Goal: Task Accomplishment & Management: Manage account settings

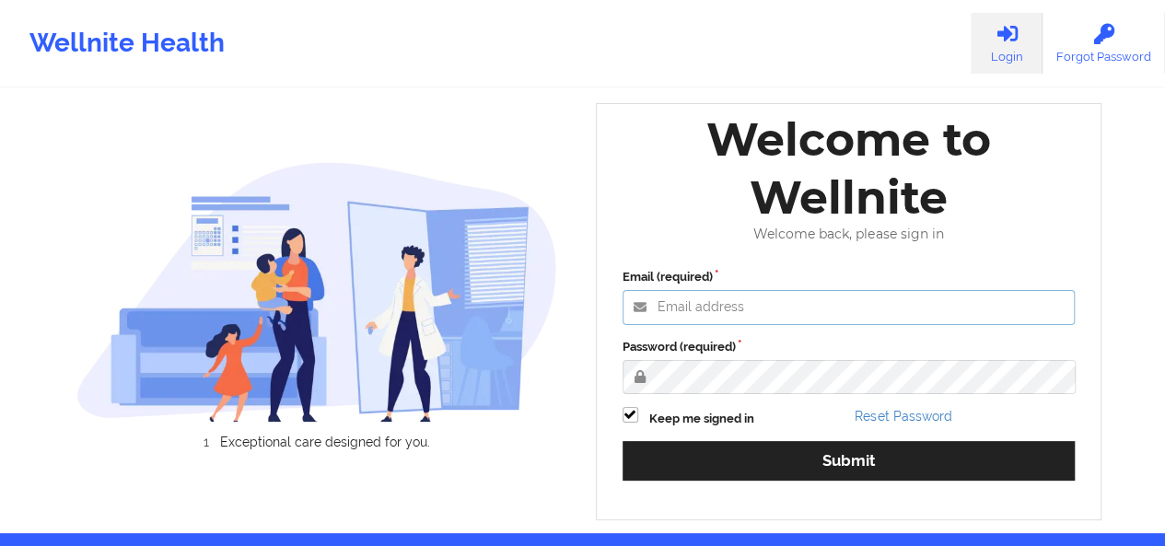
click at [713, 317] on input "Email (required)" at bounding box center [848, 307] width 453 height 35
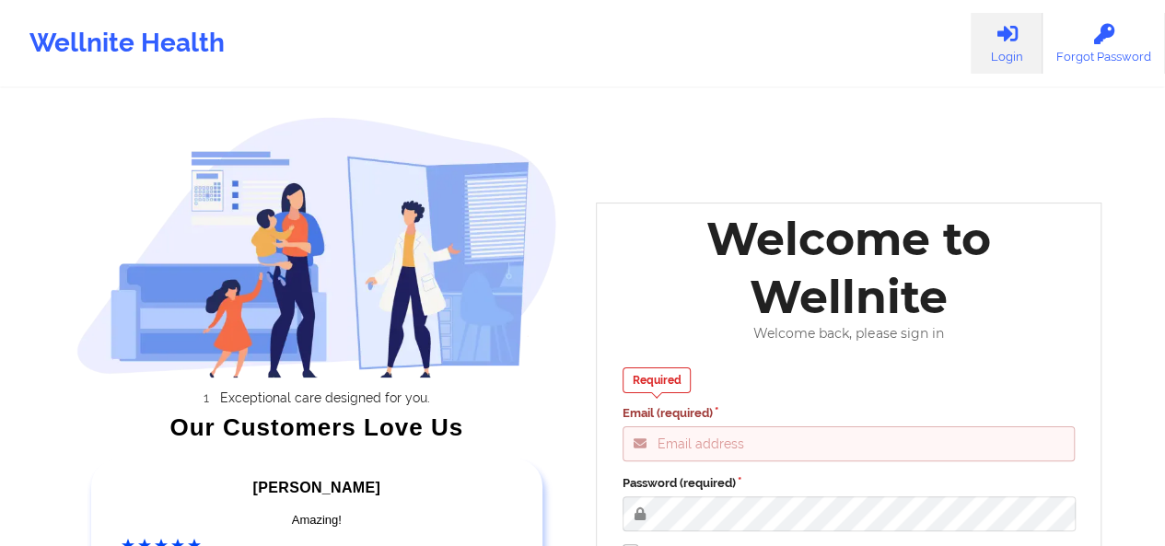
type input "adina@wellnite.com"
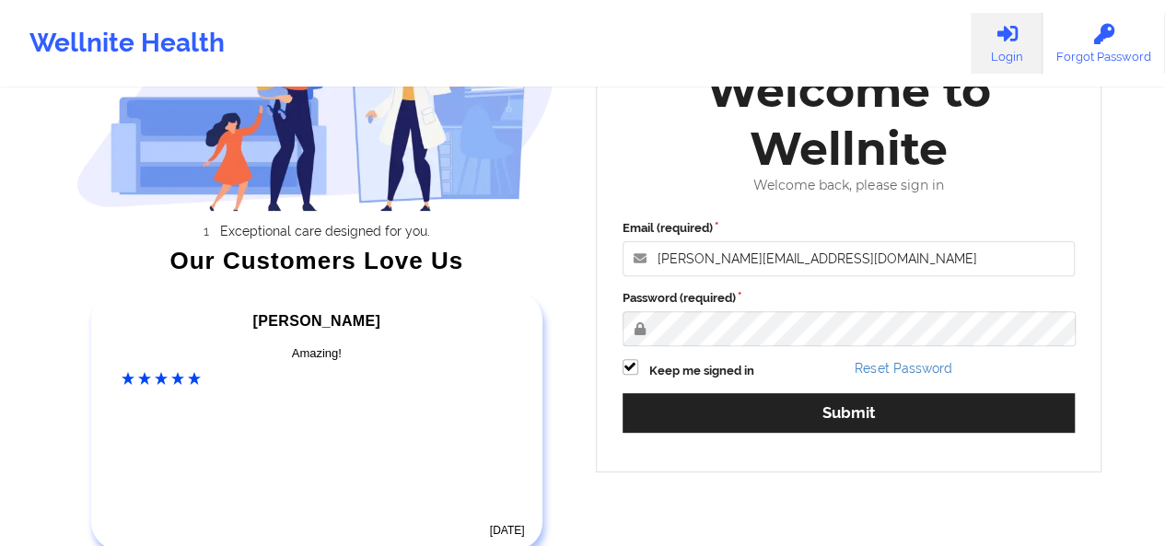
scroll to position [168, 0]
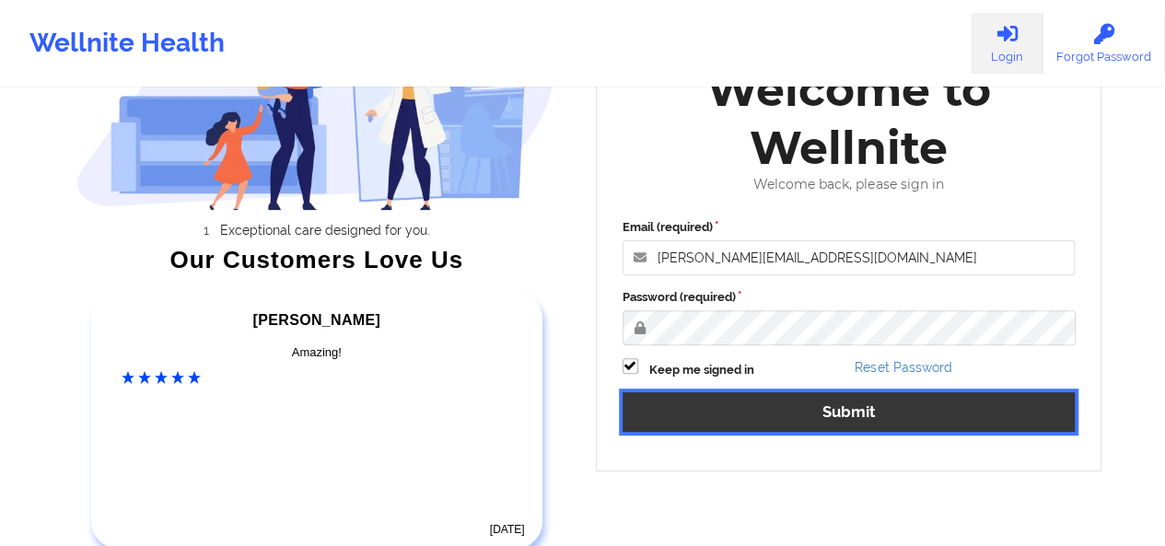
click at [898, 415] on button "Submit" at bounding box center [848, 412] width 453 height 40
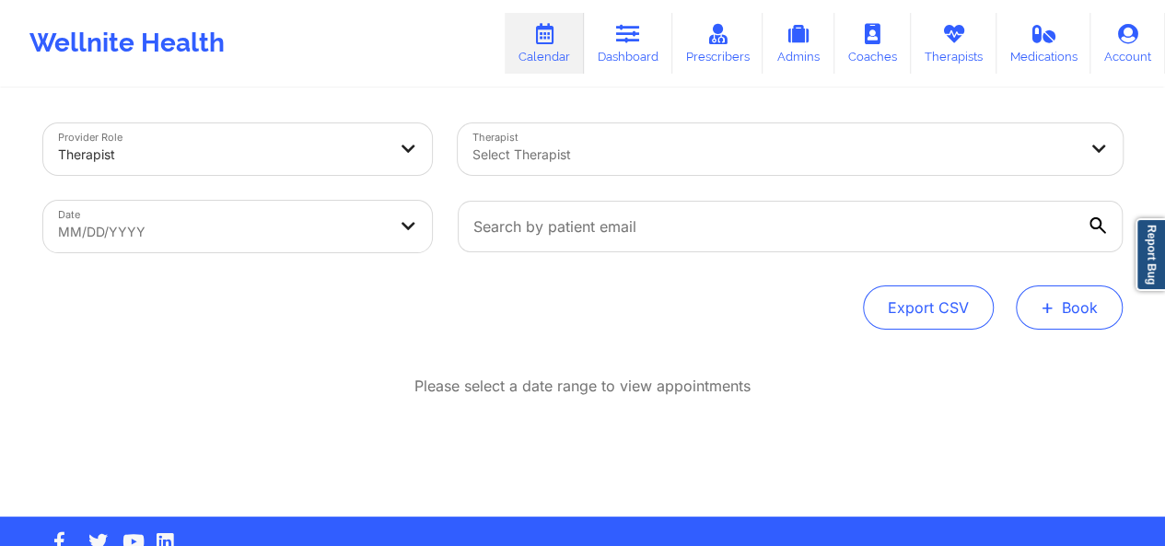
click at [1067, 308] on button "+ Book" at bounding box center [1068, 307] width 107 height 44
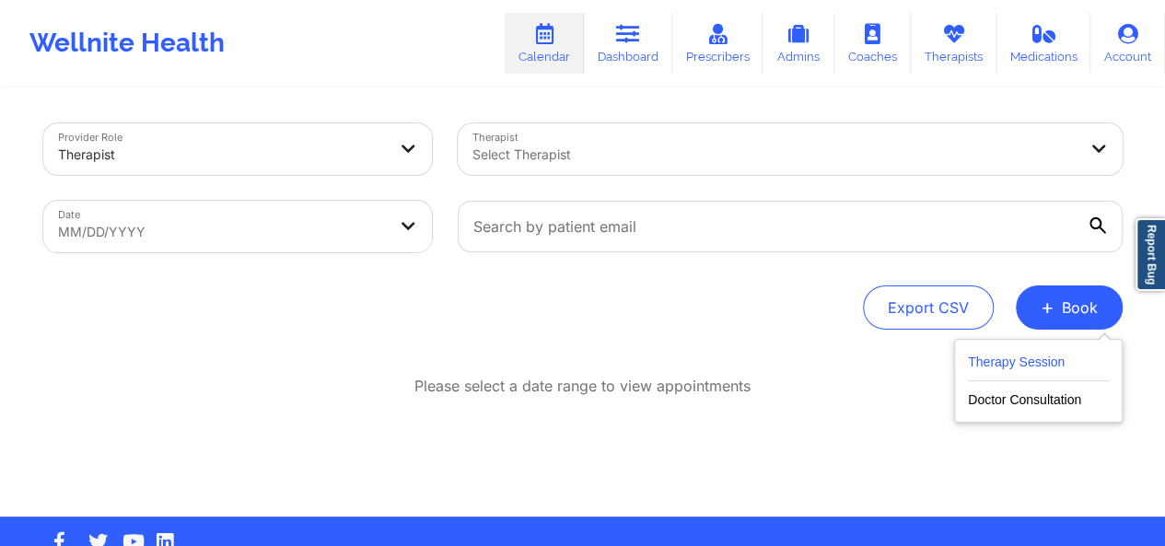
click at [996, 365] on button "Therapy Session" at bounding box center [1038, 366] width 141 height 30
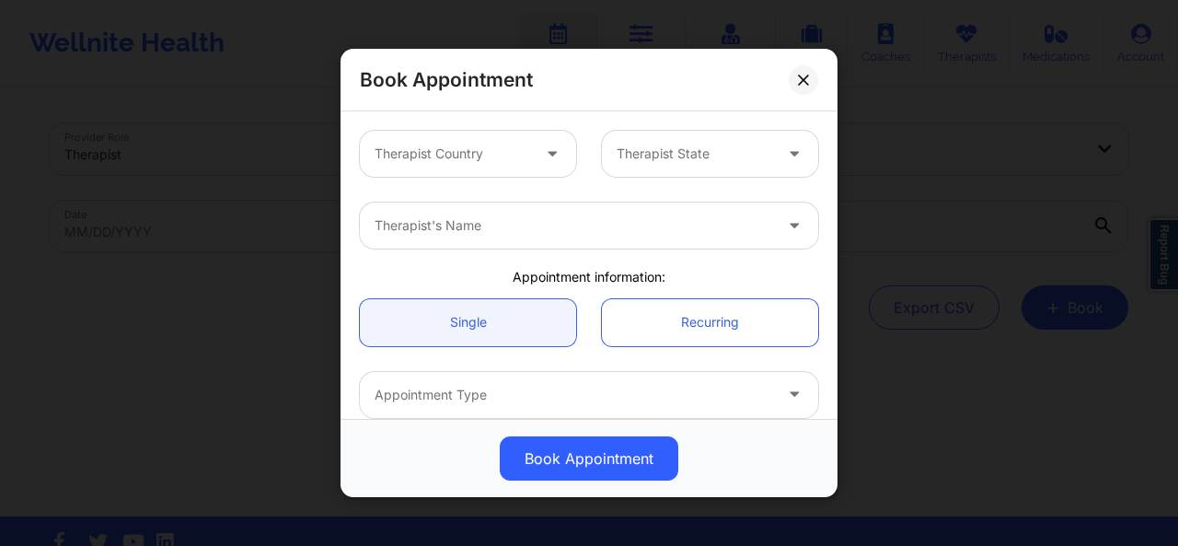
click at [545, 157] on icon at bounding box center [552, 150] width 18 height 16
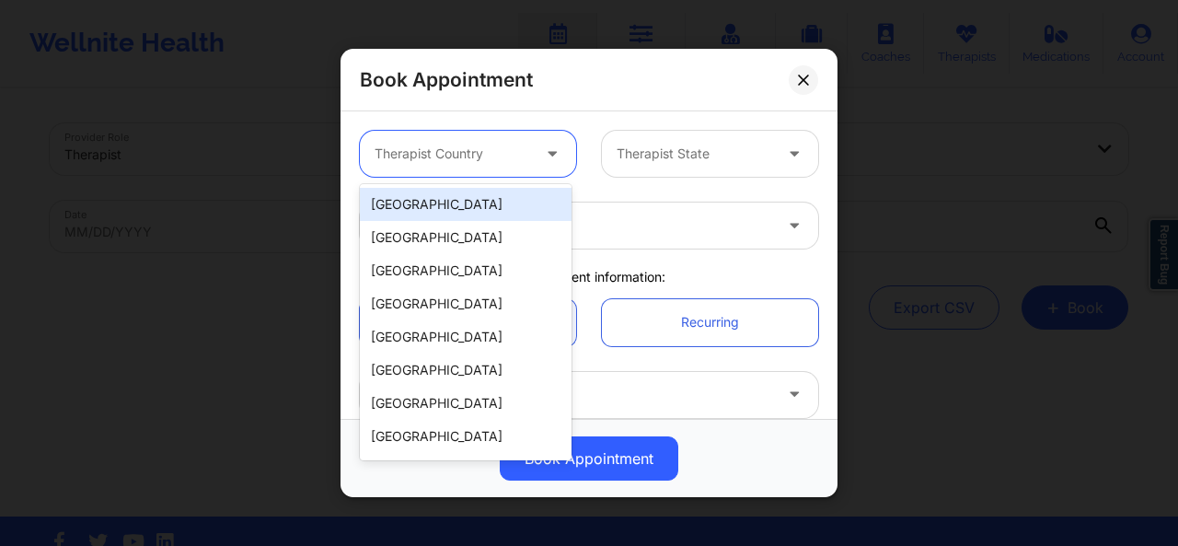
click at [530, 212] on div "[GEOGRAPHIC_DATA]" at bounding box center [466, 204] width 212 height 33
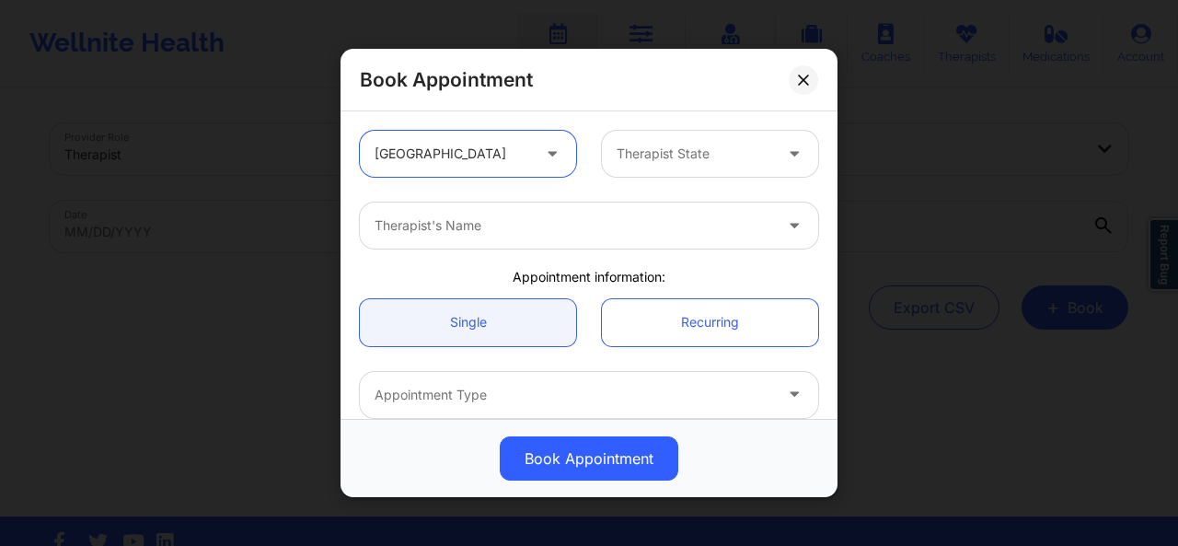
click at [694, 141] on div "Therapist State" at bounding box center [688, 154] width 172 height 46
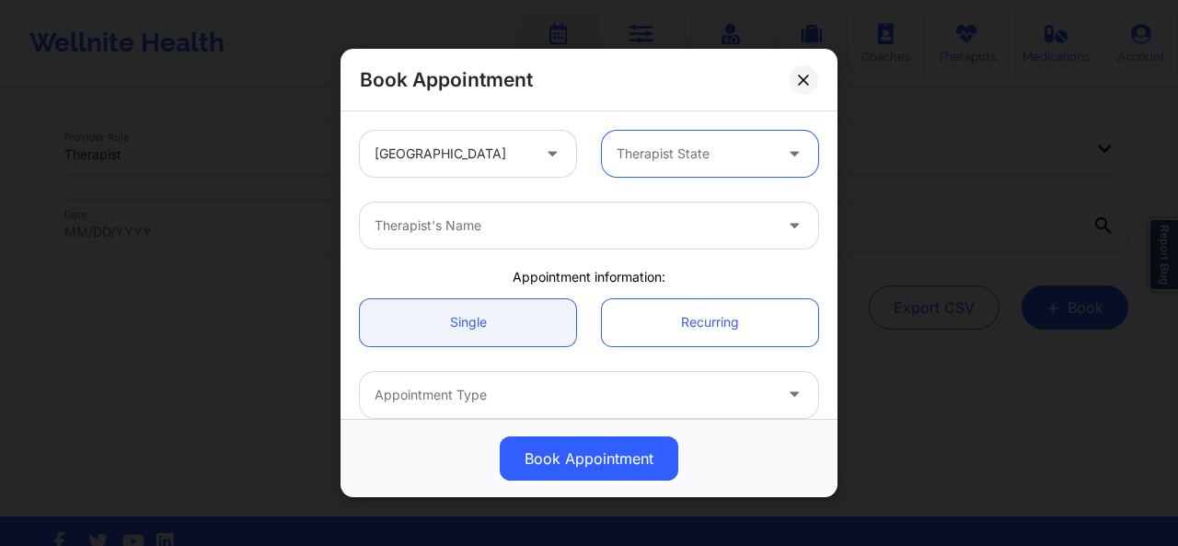
click at [694, 141] on div "Therapist State" at bounding box center [688, 154] width 172 height 46
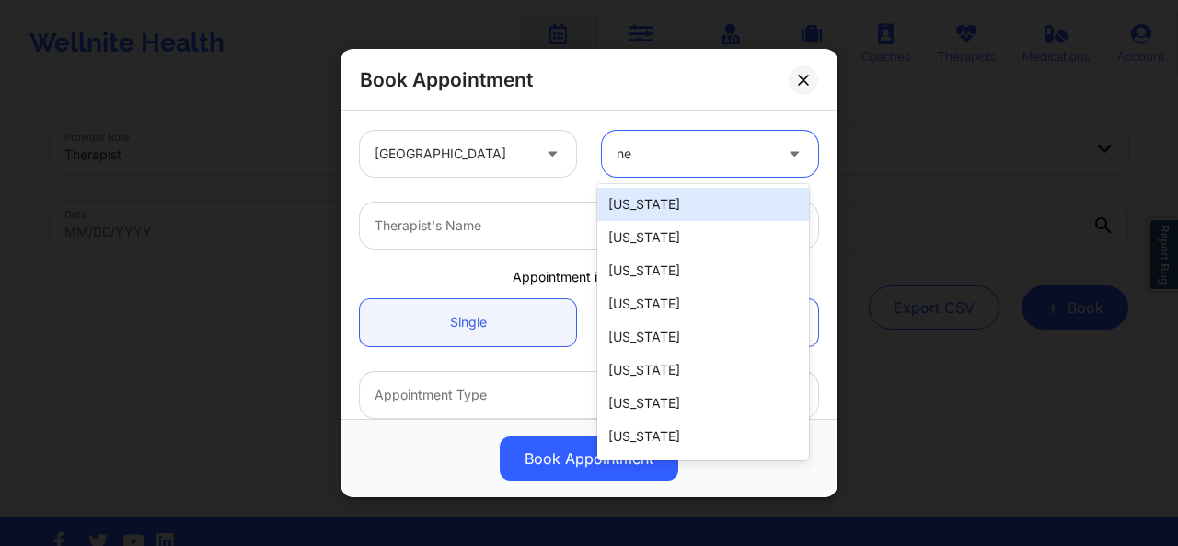
type input "new"
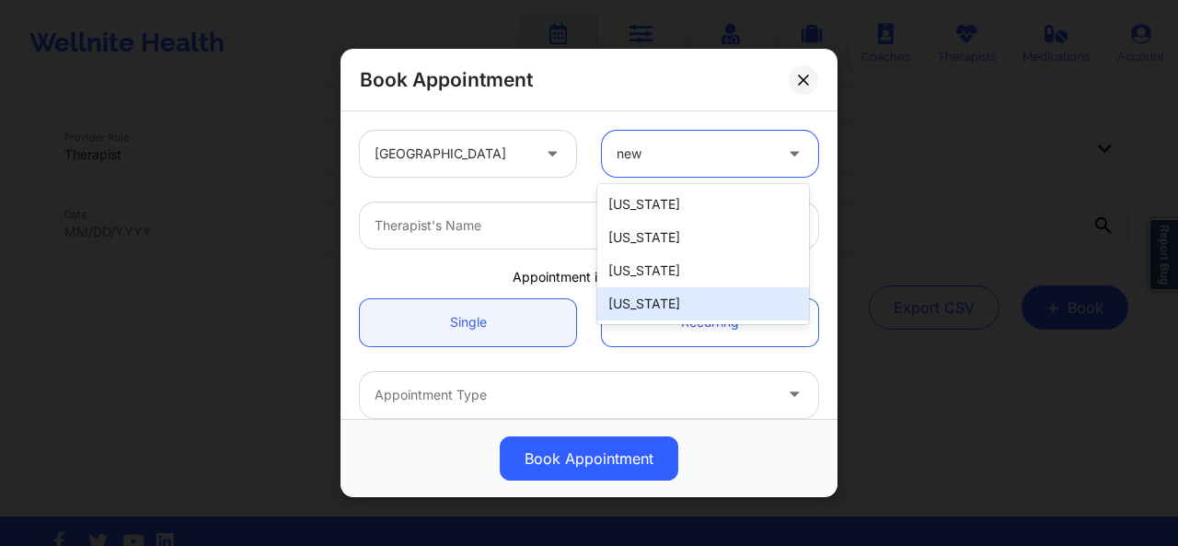
click at [655, 296] on div "[US_STATE]" at bounding box center [703, 303] width 212 height 33
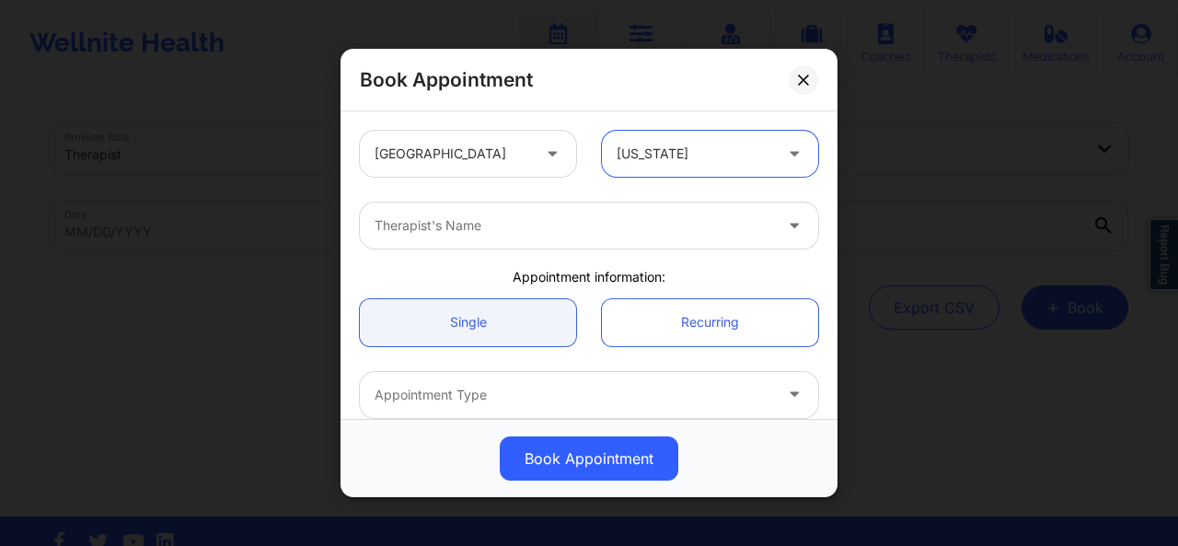
click at [538, 229] on div at bounding box center [574, 225] width 398 height 22
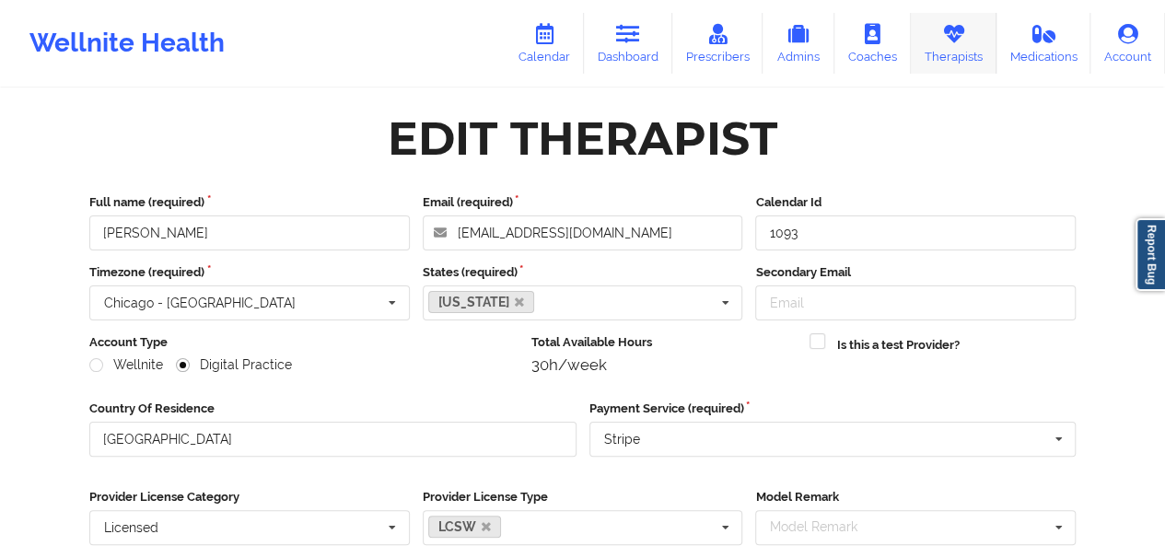
click at [932, 54] on link "Therapists" at bounding box center [953, 43] width 86 height 61
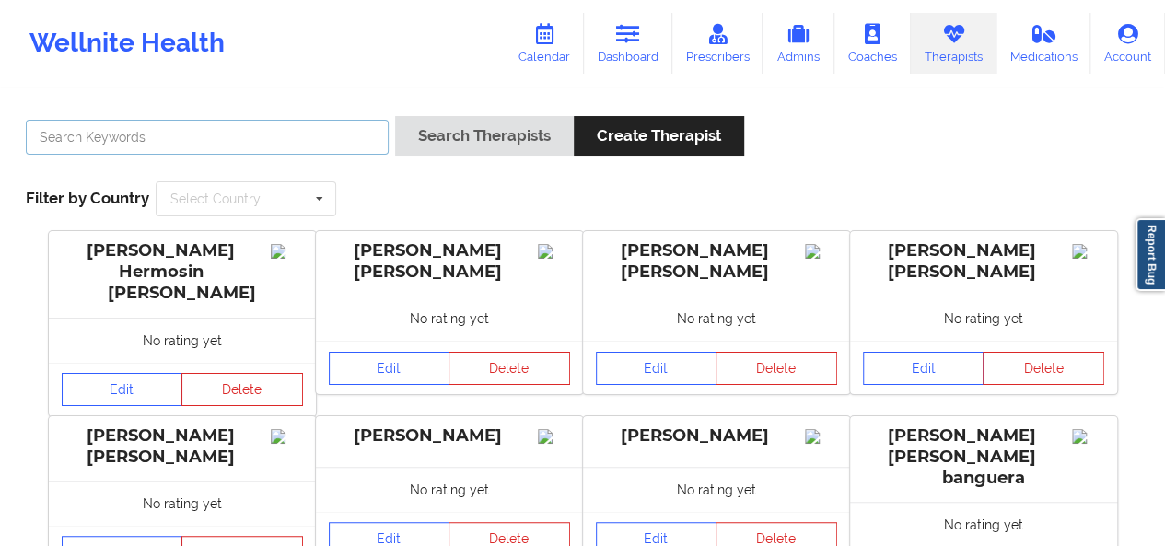
click at [339, 140] on input "text" at bounding box center [207, 137] width 363 height 35
type input "[PERSON_NAME]"
click at [395, 116] on button "Search Therapists" at bounding box center [484, 136] width 179 height 40
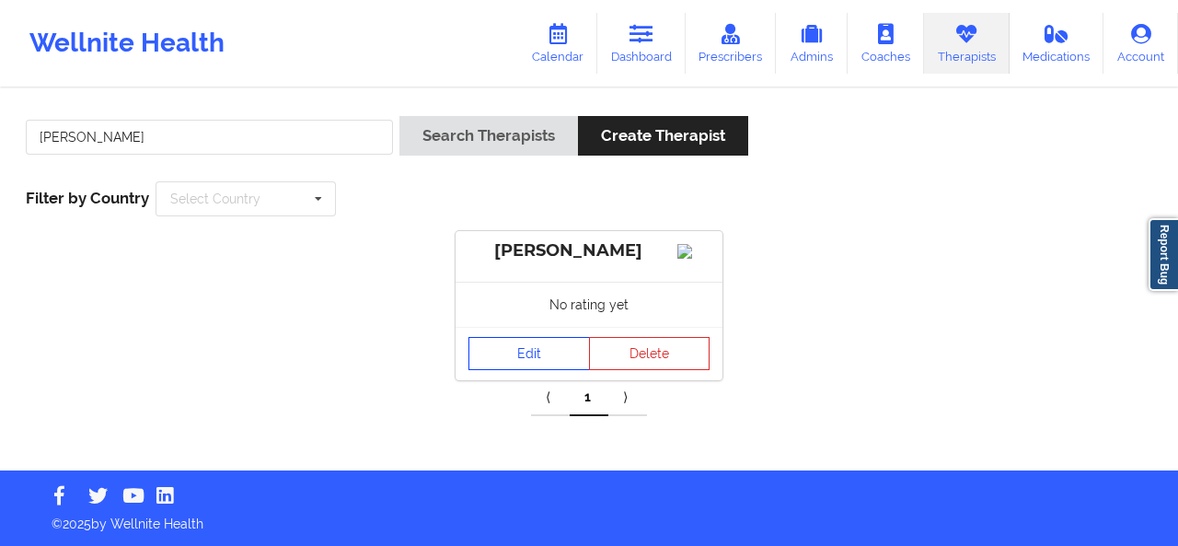
click at [527, 370] on link "Edit" at bounding box center [530, 353] width 122 height 33
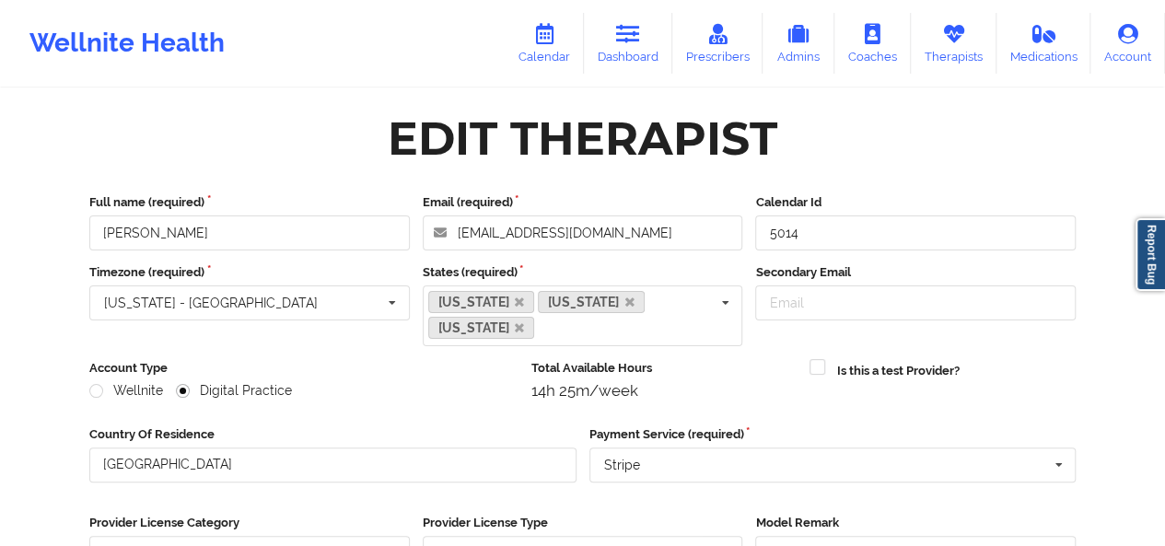
scroll to position [303, 0]
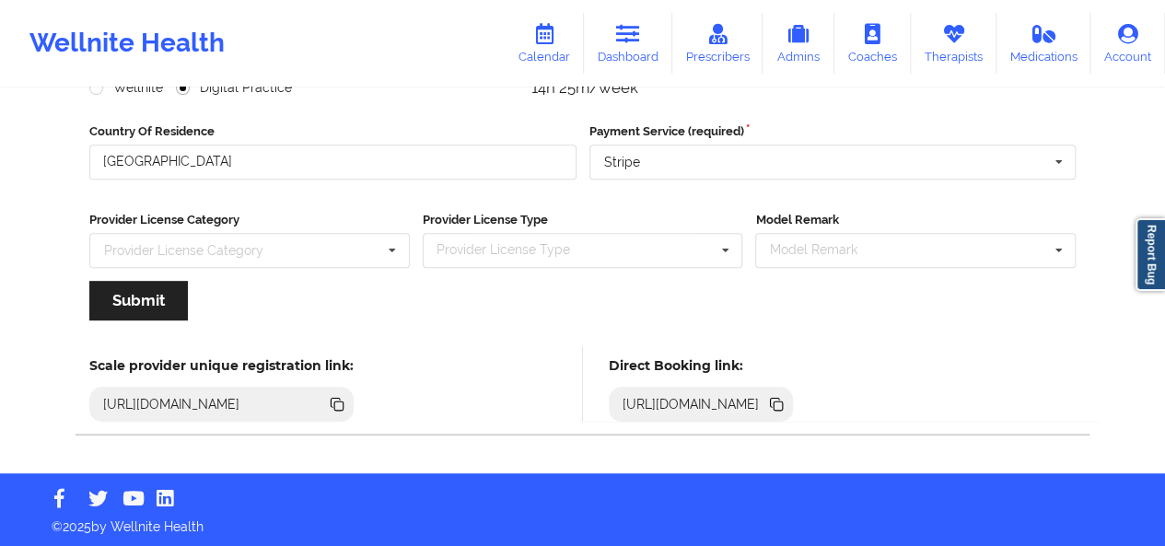
click at [782, 402] on icon at bounding box center [777, 405] width 9 height 9
click at [946, 49] on link "Therapists" at bounding box center [953, 43] width 86 height 61
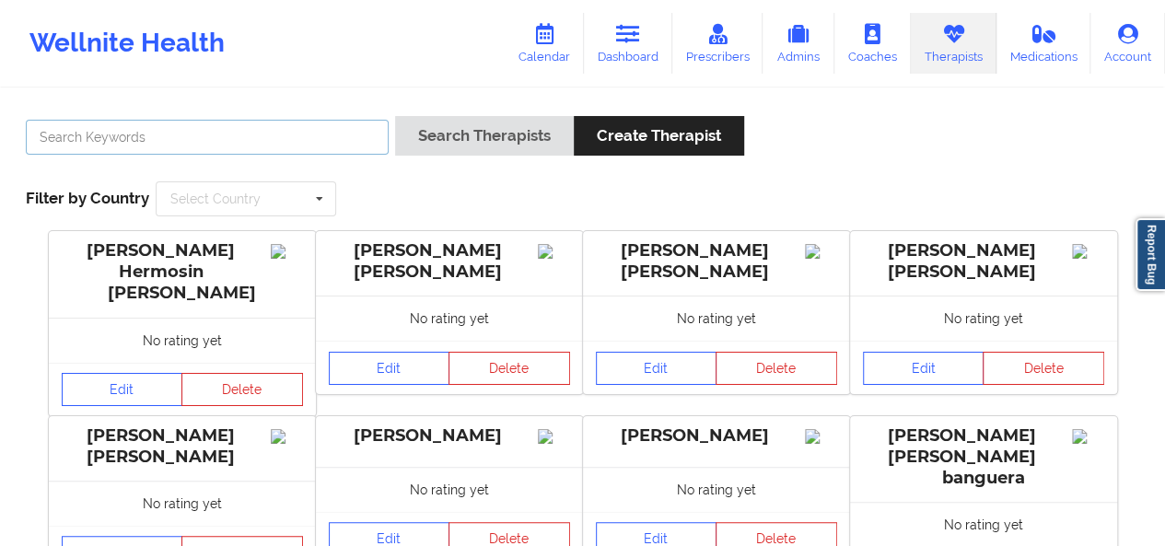
click at [322, 141] on input "text" at bounding box center [207, 137] width 363 height 35
type input "sabrina gon"
click at [395, 116] on button "Search Therapists" at bounding box center [484, 136] width 179 height 40
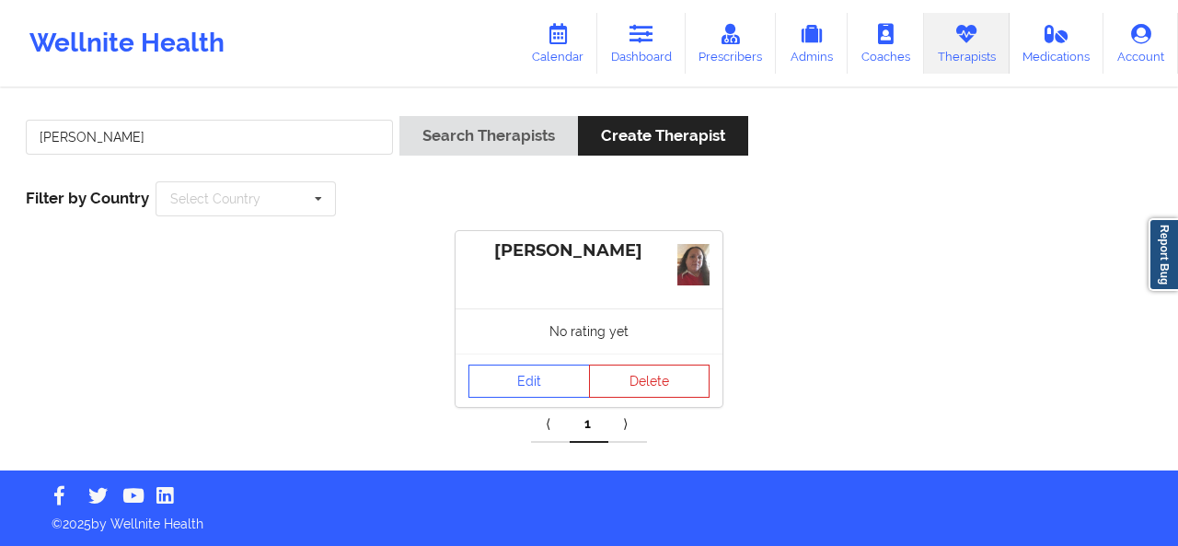
click at [497, 342] on div "No rating yet" at bounding box center [589, 330] width 267 height 45
click at [516, 371] on link "Edit" at bounding box center [530, 381] width 122 height 33
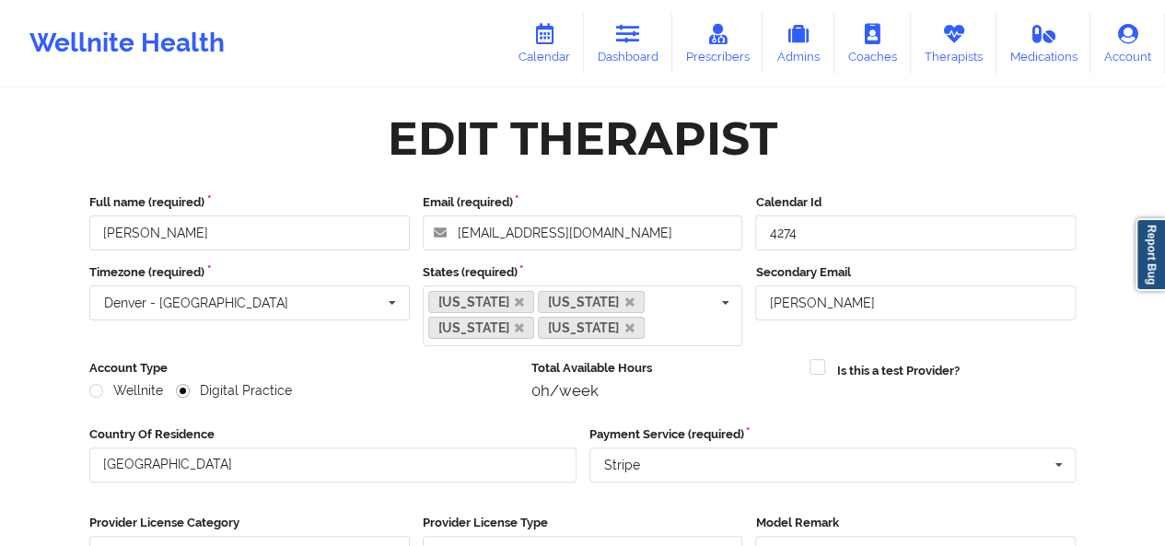
scroll to position [303, 0]
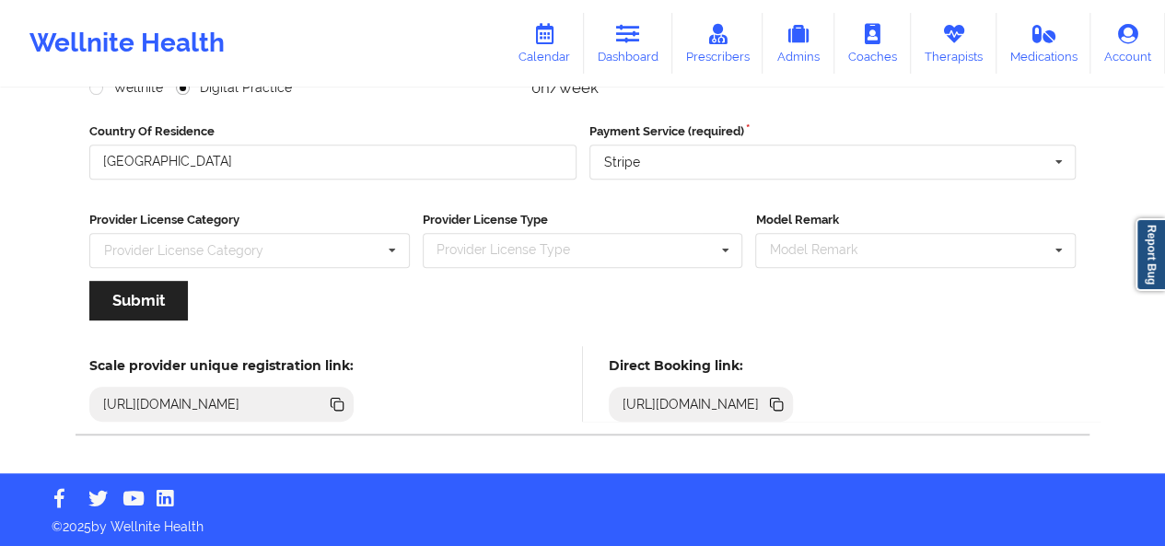
click at [782, 406] on icon at bounding box center [777, 405] width 9 height 9
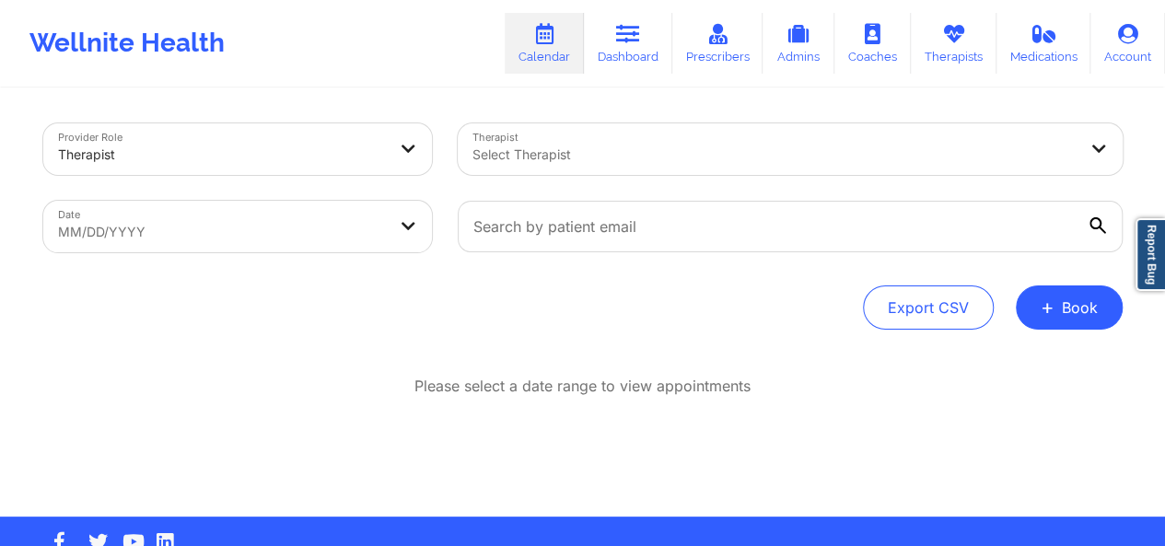
click at [562, 54] on link "Calendar" at bounding box center [543, 43] width 79 height 61
click at [504, 151] on div at bounding box center [774, 155] width 604 height 22
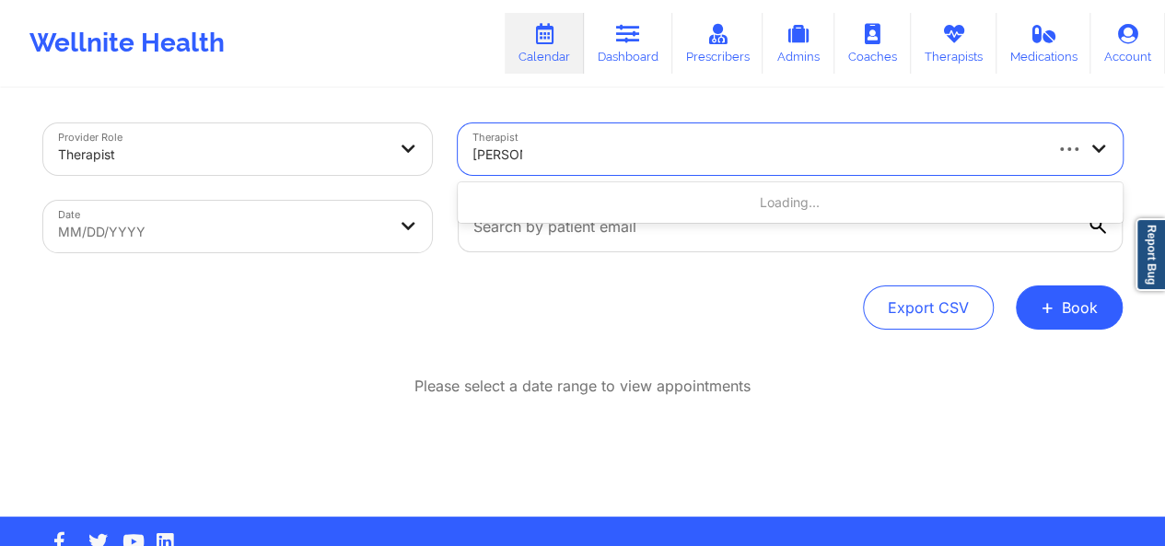
type input "[PERSON_NAME]"
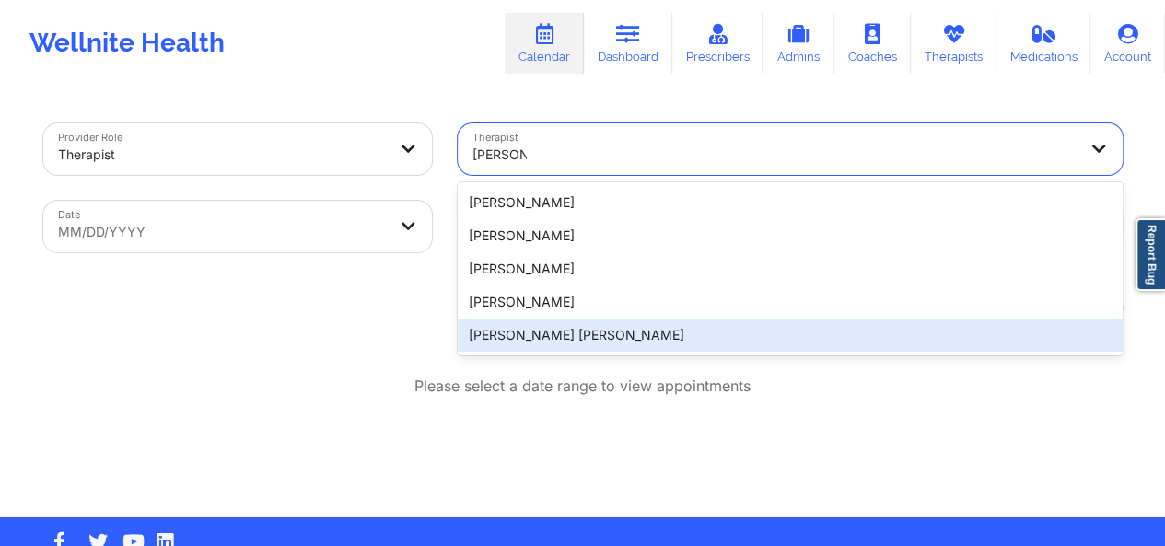
click at [584, 330] on div "[PERSON_NAME] [PERSON_NAME]" at bounding box center [790, 335] width 665 height 33
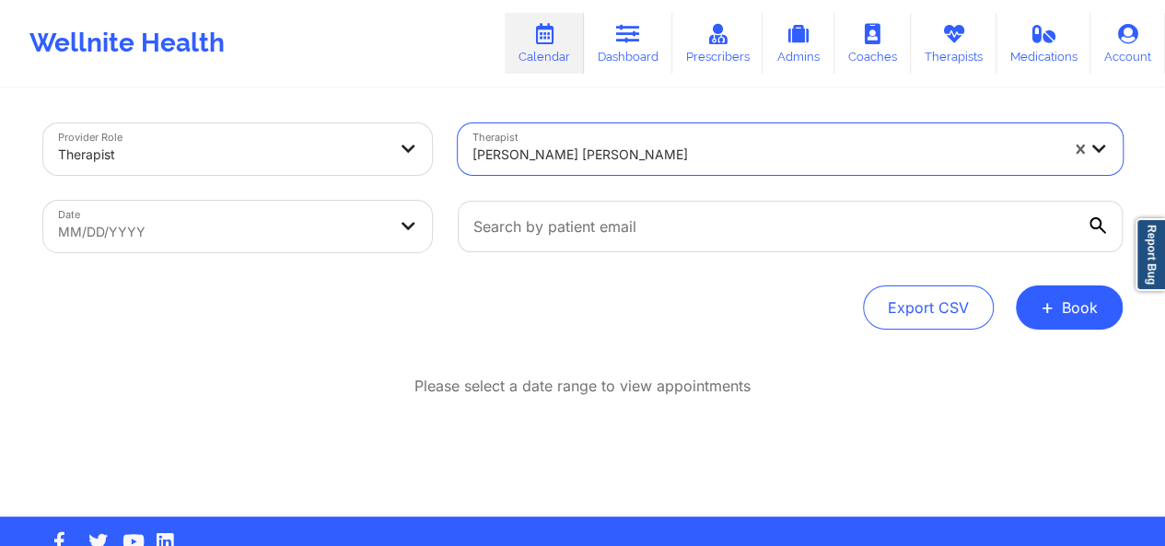
click at [342, 231] on body "Wellnite Health Calendar Dashboard Prescribers Admins Coaches Therapists Medica…" at bounding box center [582, 273] width 1165 height 546
select select "2025-8"
select select "2025-9"
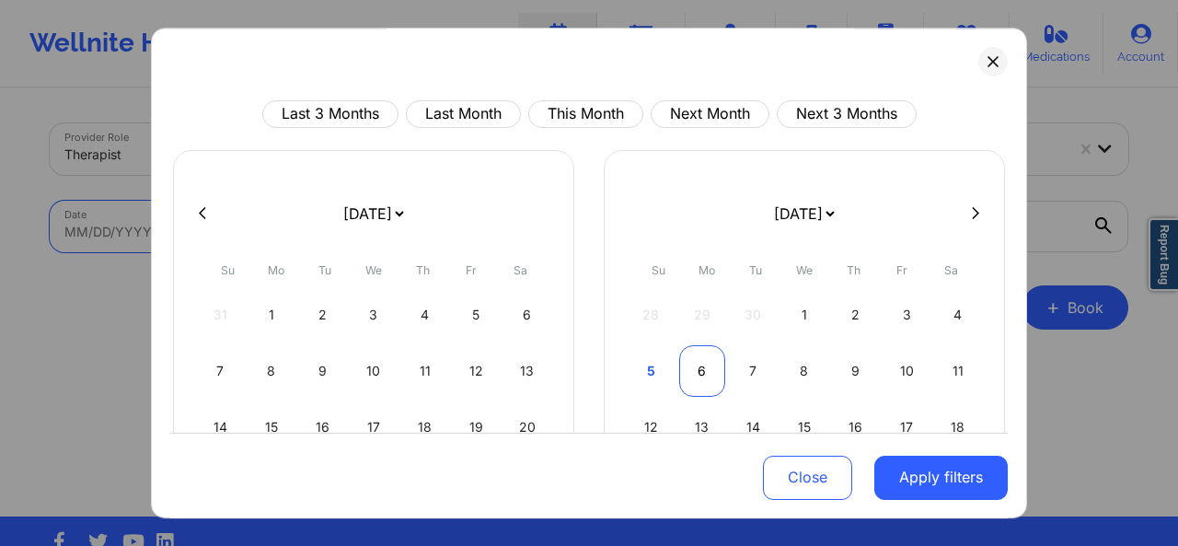
click at [694, 377] on div "6" at bounding box center [702, 371] width 47 height 52
select select "2025-9"
select select "2025-10"
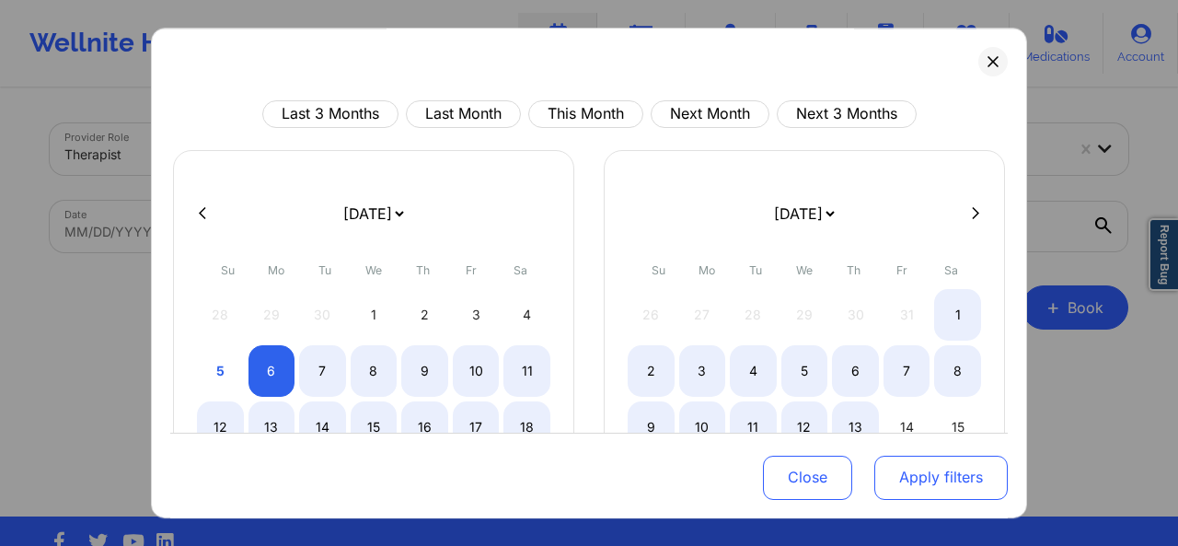
click at [932, 487] on button "Apply filters" at bounding box center [941, 477] width 133 height 44
click at [927, 500] on div "Close Apply filters" at bounding box center [589, 475] width 838 height 86
click at [919, 473] on button "Apply filters" at bounding box center [941, 477] width 133 height 44
select select "2025-9"
select select "2025-10"
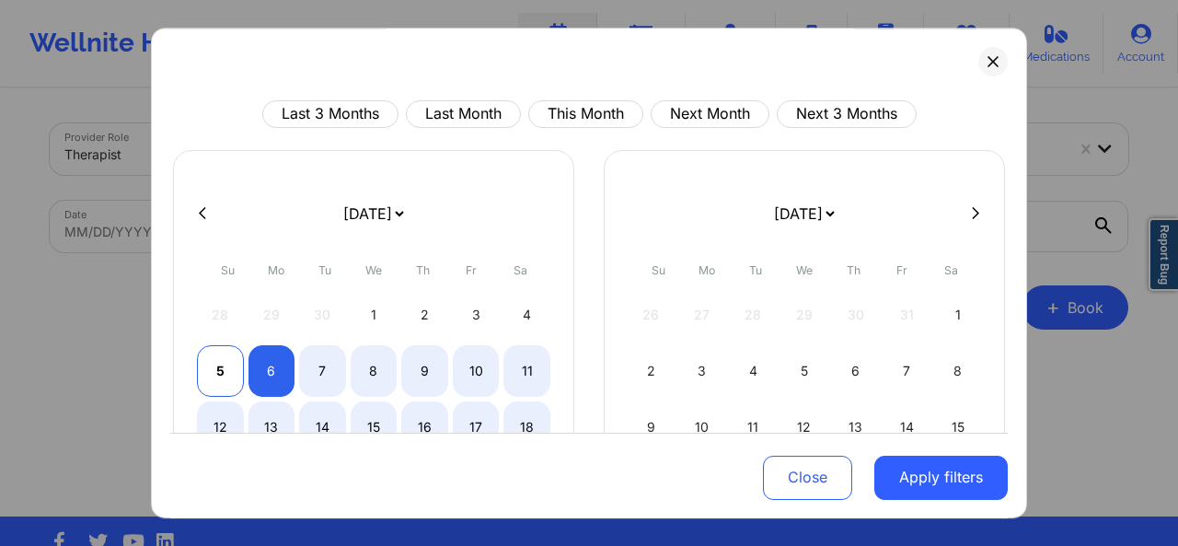
select select "2025-9"
select select "2025-10"
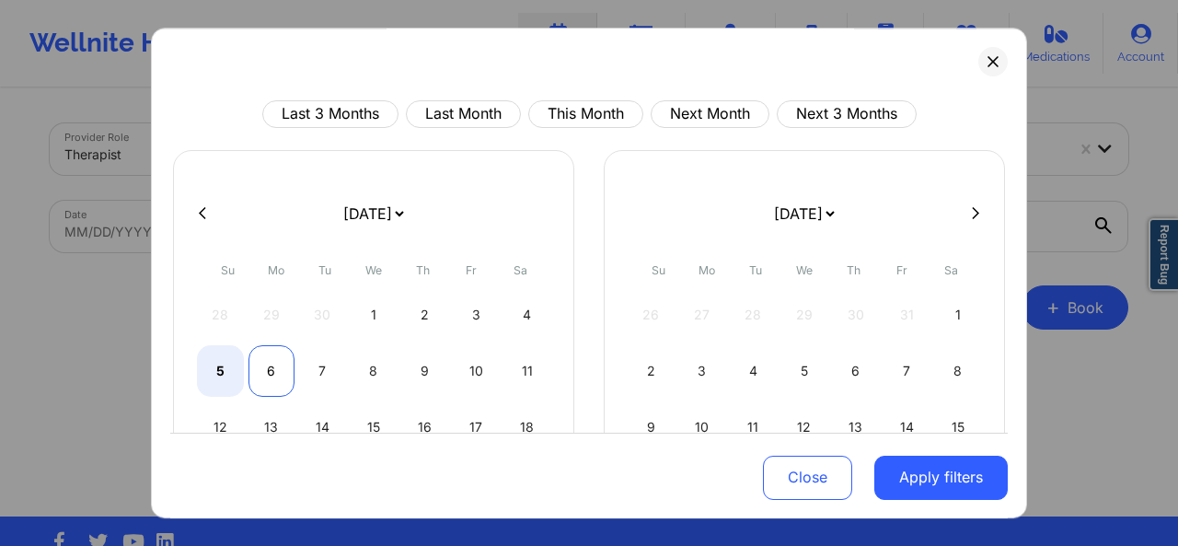
select select "2025-9"
select select "2025-10"
click at [265, 367] on div "6" at bounding box center [272, 371] width 47 height 52
select select "2025-9"
select select "2025-10"
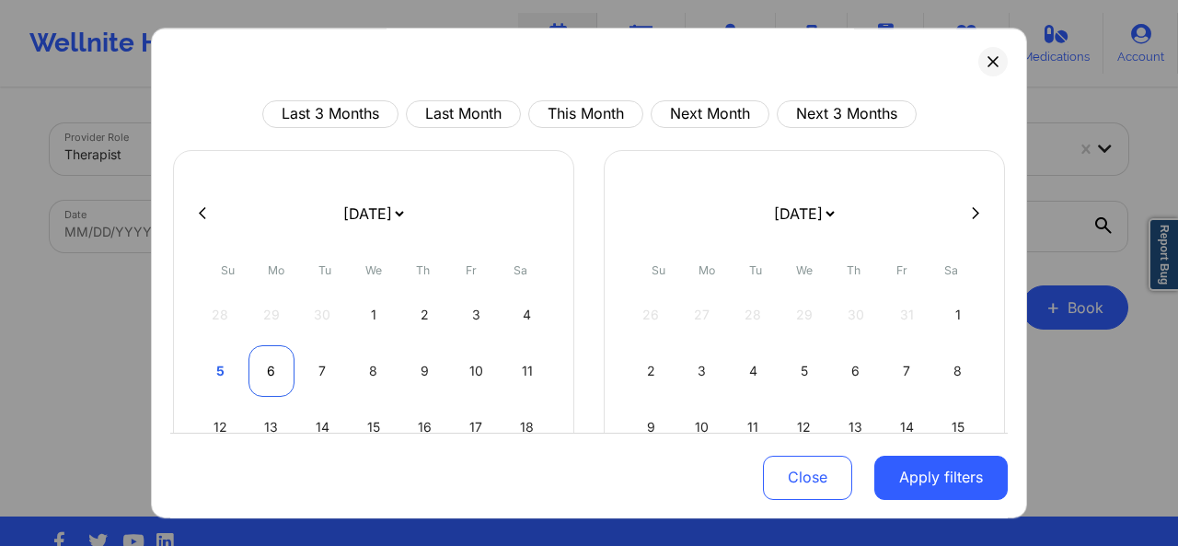
click at [265, 367] on div "6" at bounding box center [272, 371] width 47 height 52
select select "2025-9"
select select "2025-10"
click at [263, 369] on div "6" at bounding box center [272, 371] width 47 height 52
select select "2025-9"
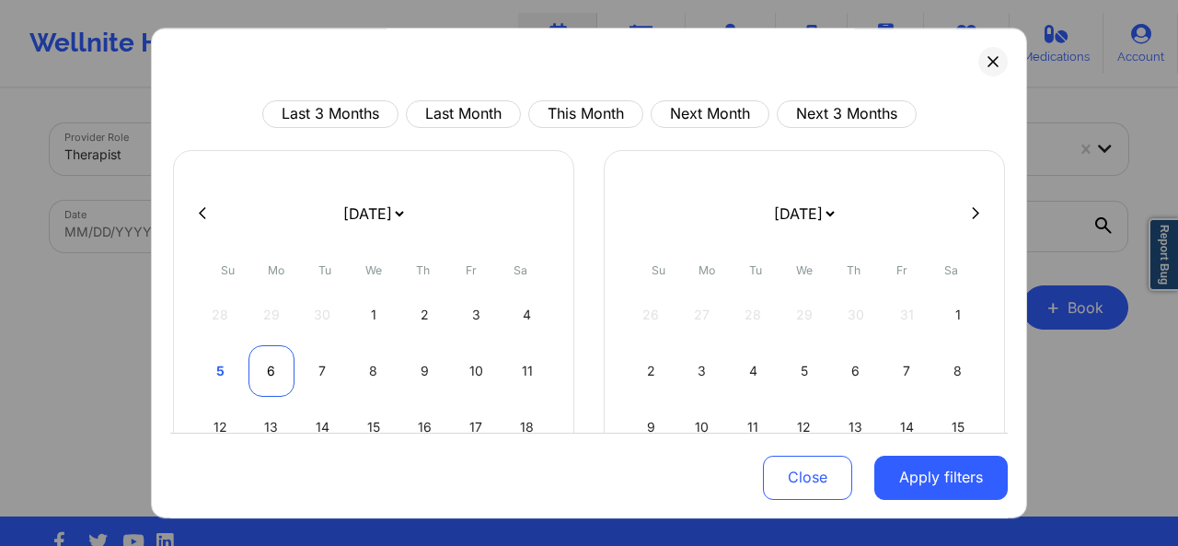
select select "2025-10"
click at [271, 362] on div "6" at bounding box center [272, 371] width 47 height 52
select select "2025-9"
select select "2025-10"
select select "2025-9"
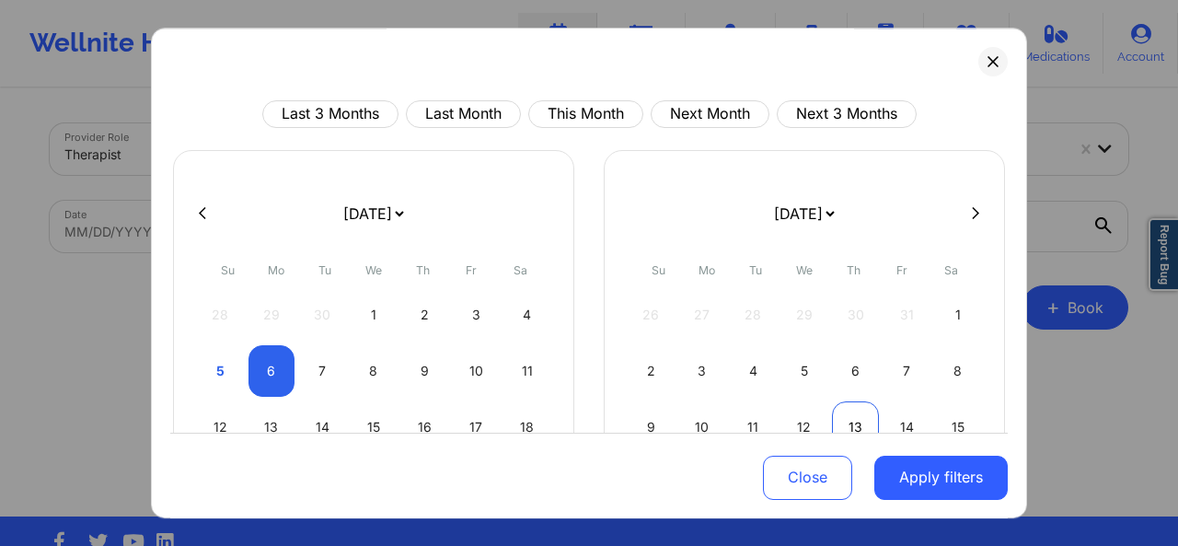
select select "2025-10"
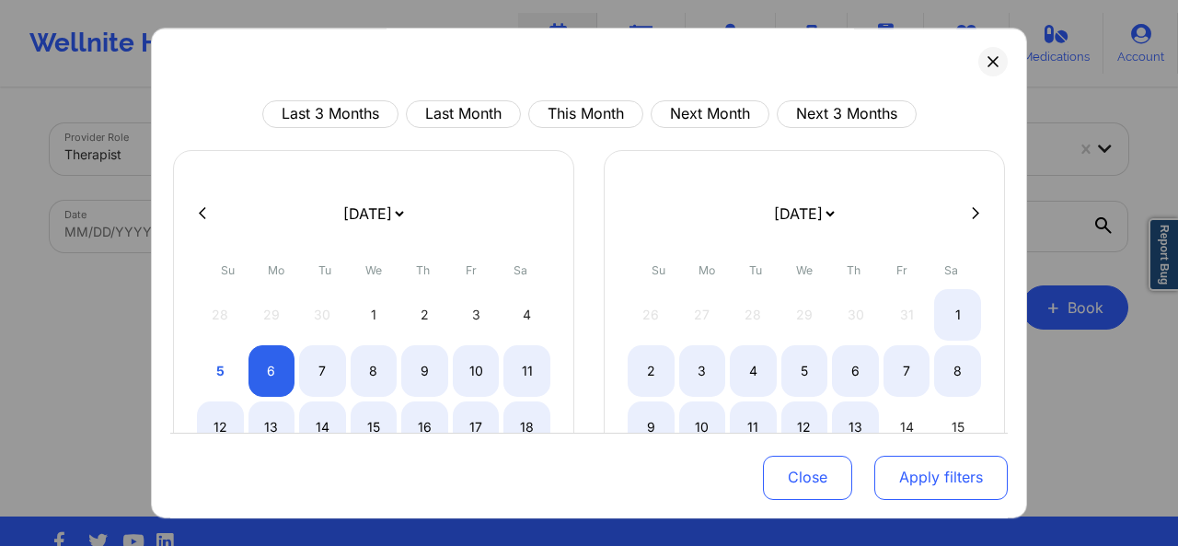
click at [921, 483] on button "Apply filters" at bounding box center [941, 477] width 133 height 44
select select "2025-9"
select select "2025-10"
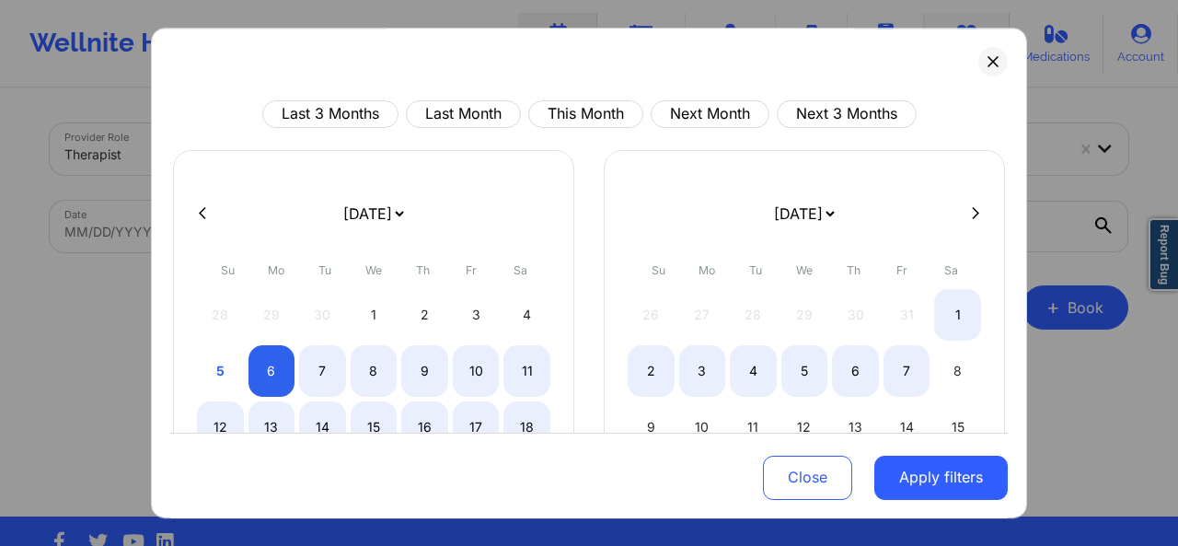
click at [981, 54] on button at bounding box center [993, 61] width 29 height 29
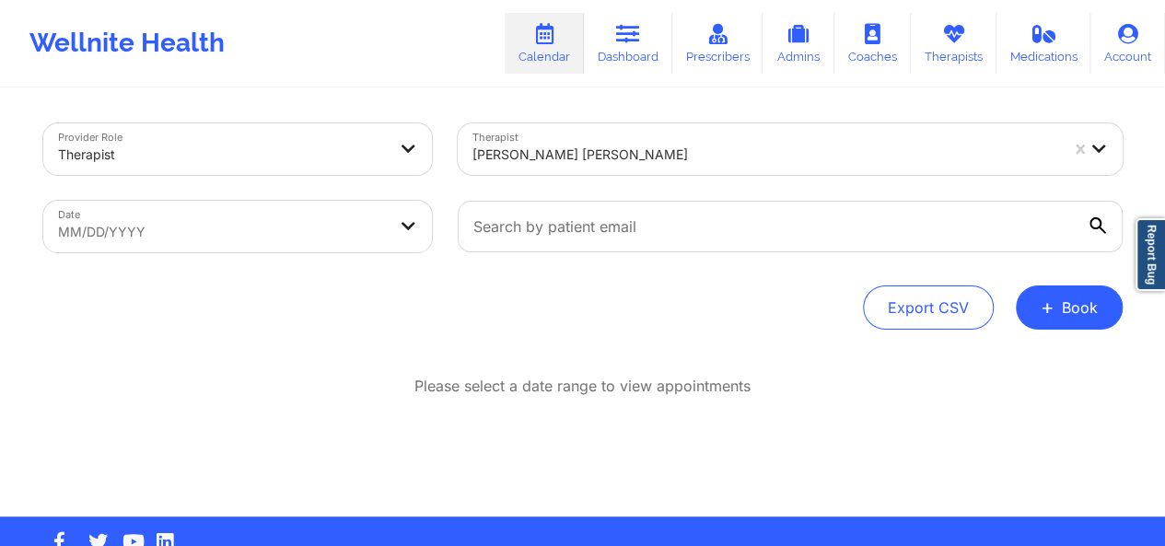
select select "2025-8"
select select "2025-9"
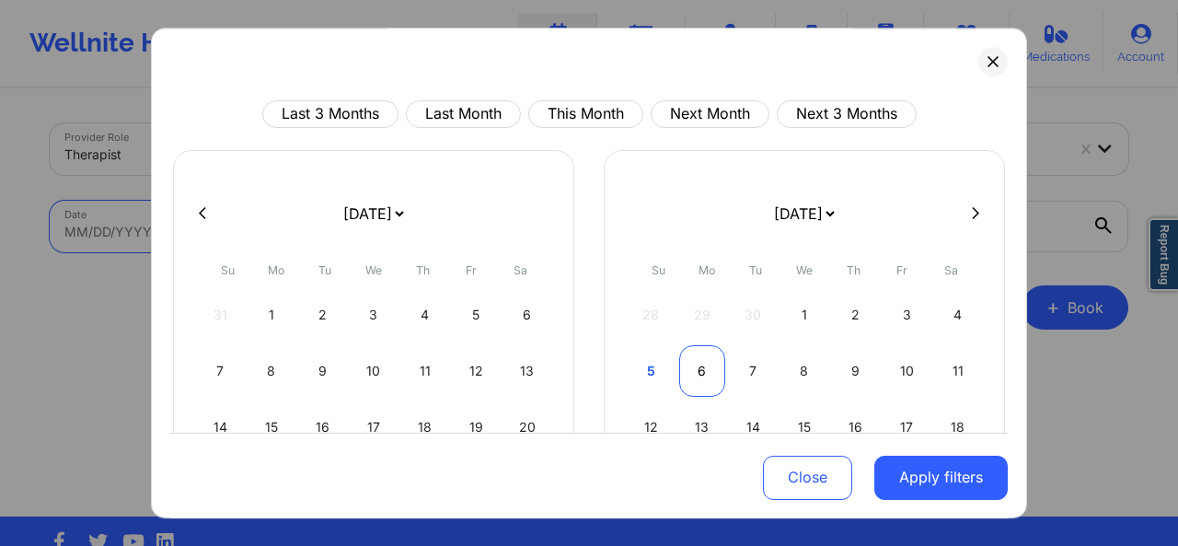
click at [688, 362] on div "6" at bounding box center [702, 371] width 47 height 52
select select "2025-9"
select select "2025-10"
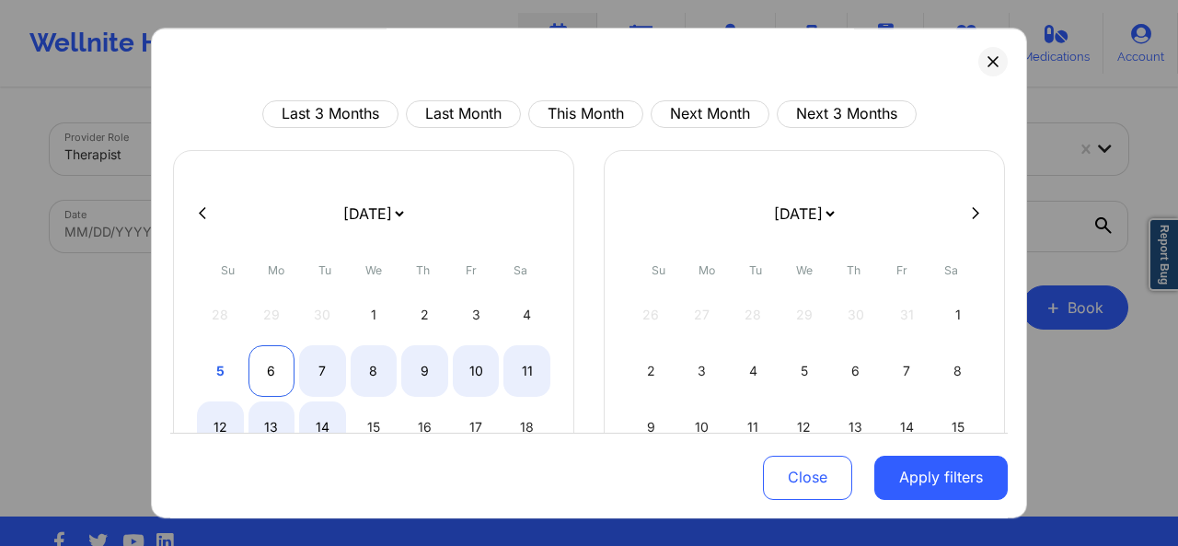
select select "2025-9"
select select "2025-10"
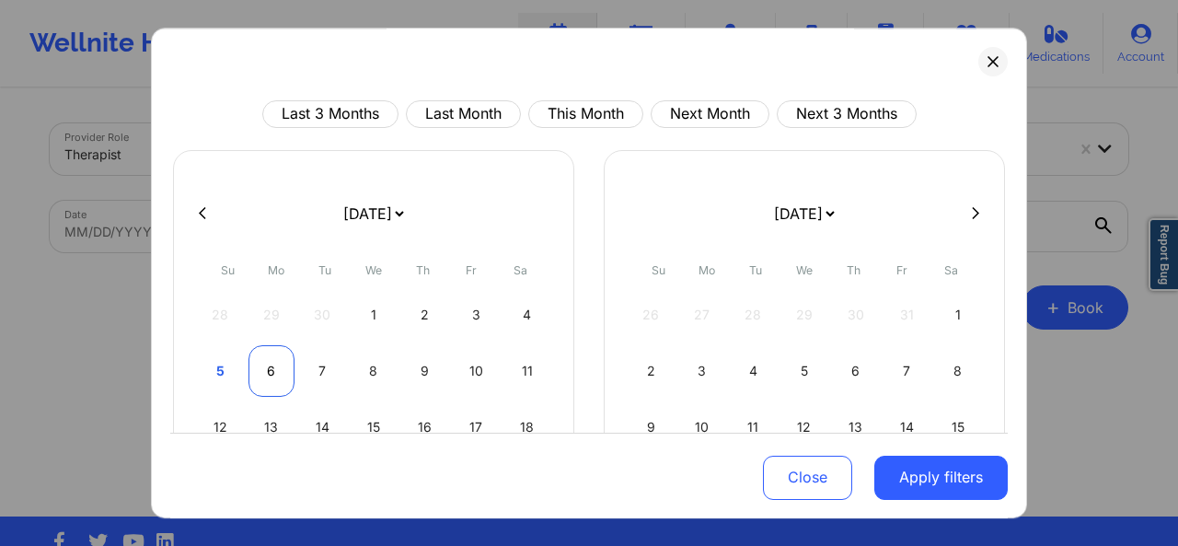
click at [278, 367] on div "6" at bounding box center [272, 371] width 47 height 52
select select "2025-9"
select select "2025-10"
click at [278, 367] on div "6" at bounding box center [272, 371] width 47 height 52
select select "2025-9"
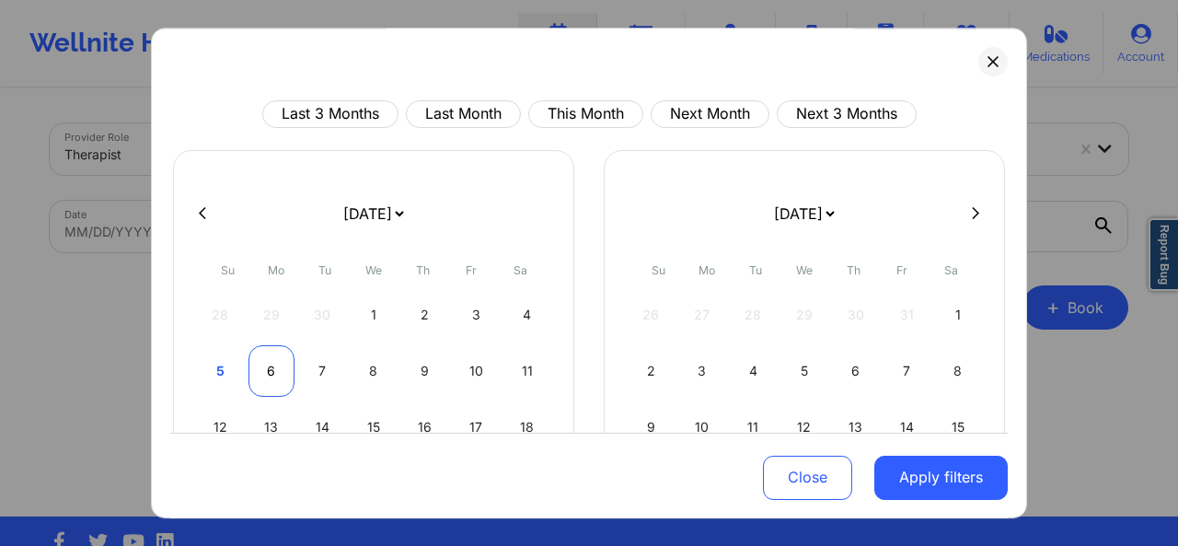
select select "2025-10"
select select "2025-9"
select select "2025-10"
click at [324, 370] on div "7" at bounding box center [322, 371] width 47 height 52
select select "2025-9"
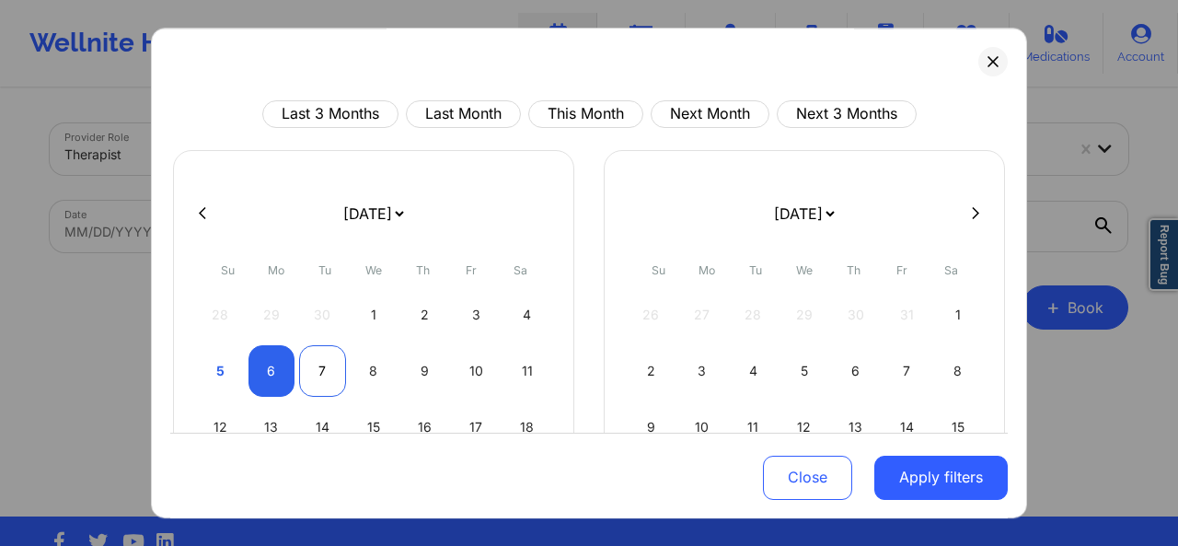
select select "2025-10"
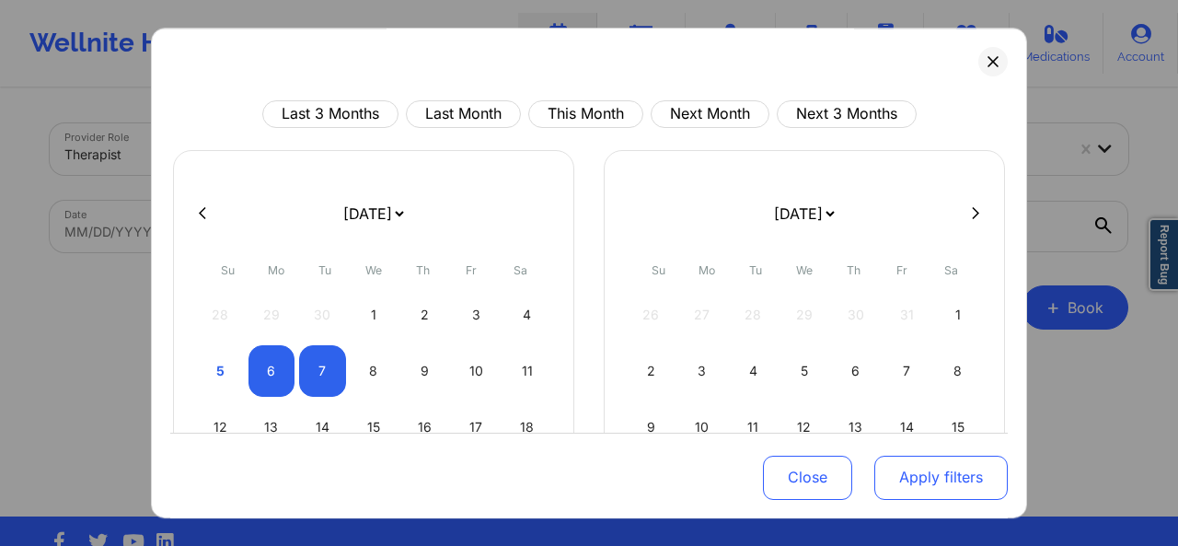
click at [947, 469] on button "Apply filters" at bounding box center [941, 477] width 133 height 44
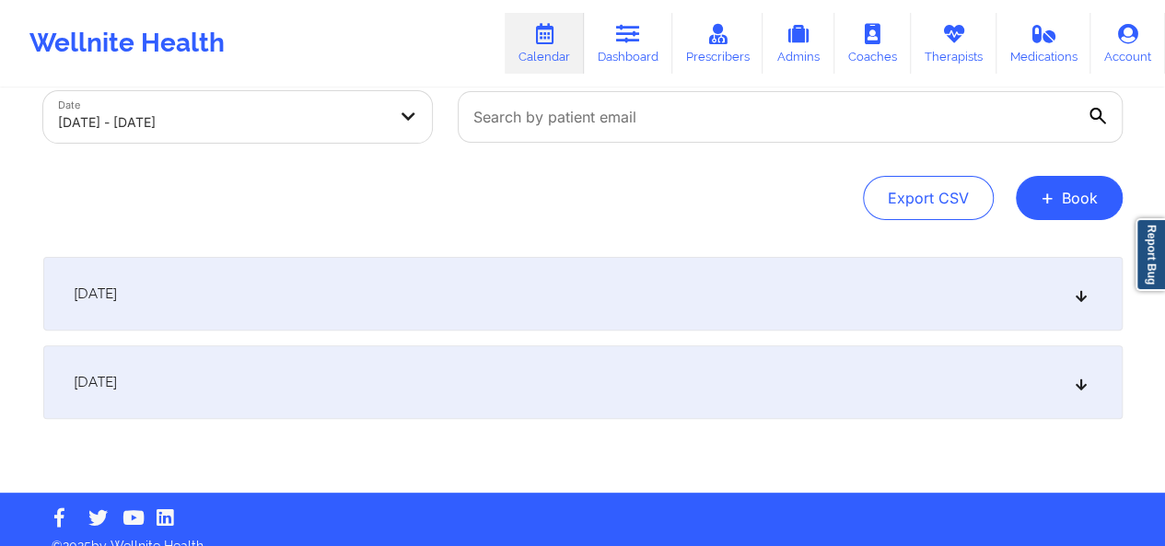
scroll to position [112, 0]
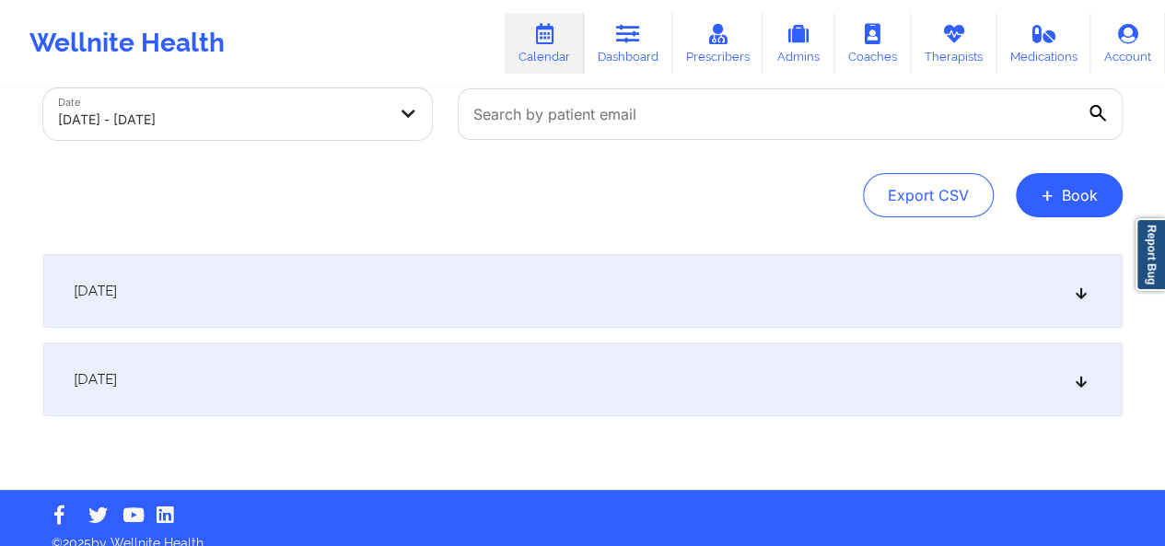
click at [1084, 292] on icon at bounding box center [1080, 290] width 16 height 13
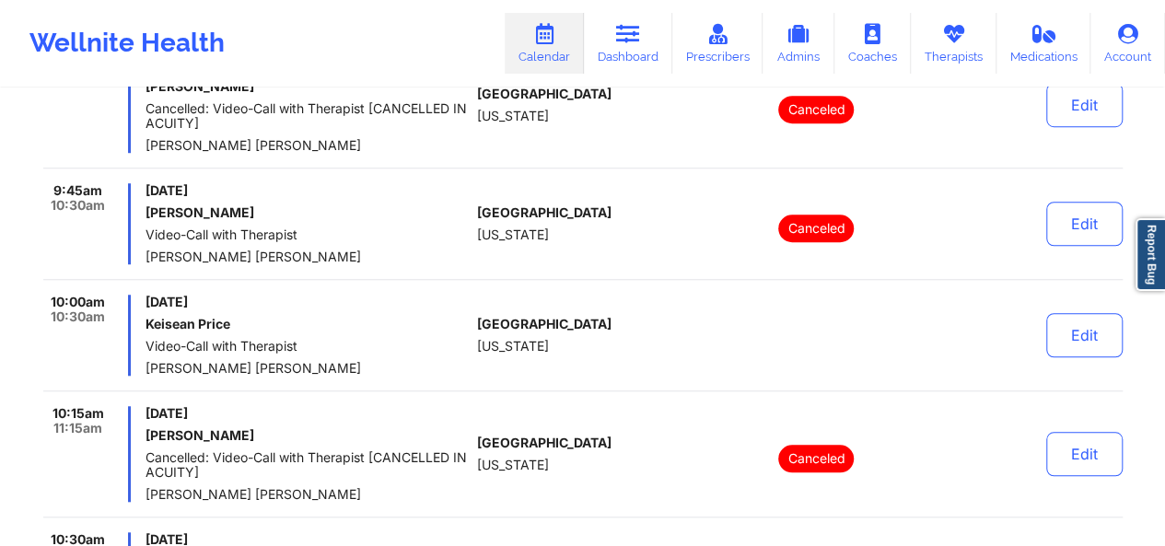
scroll to position [622, 0]
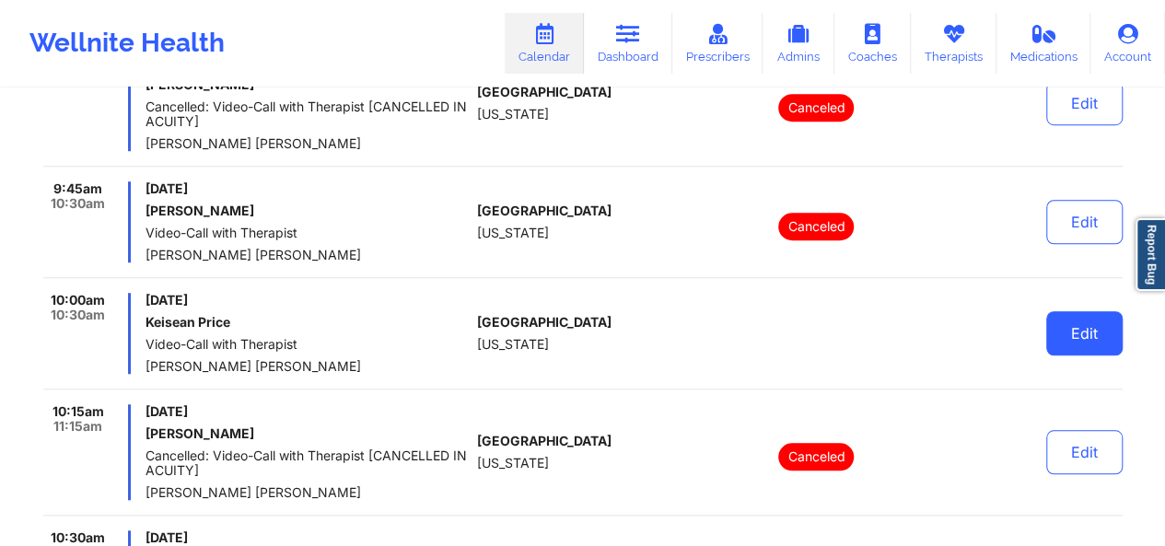
click at [1109, 349] on button "Edit" at bounding box center [1084, 333] width 76 height 44
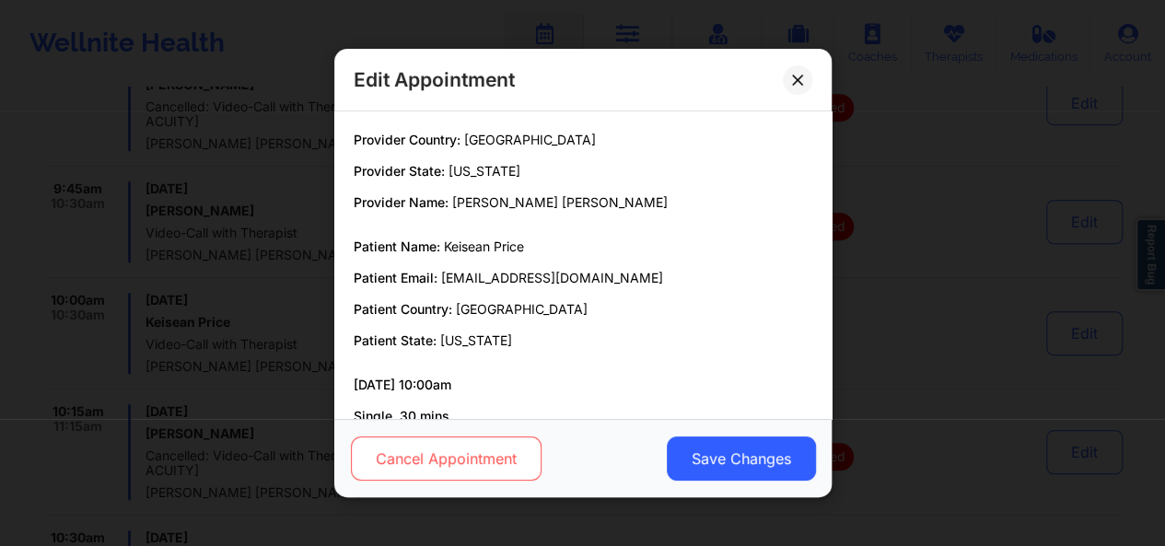
click at [497, 458] on button "Cancel Appointment" at bounding box center [445, 458] width 191 height 44
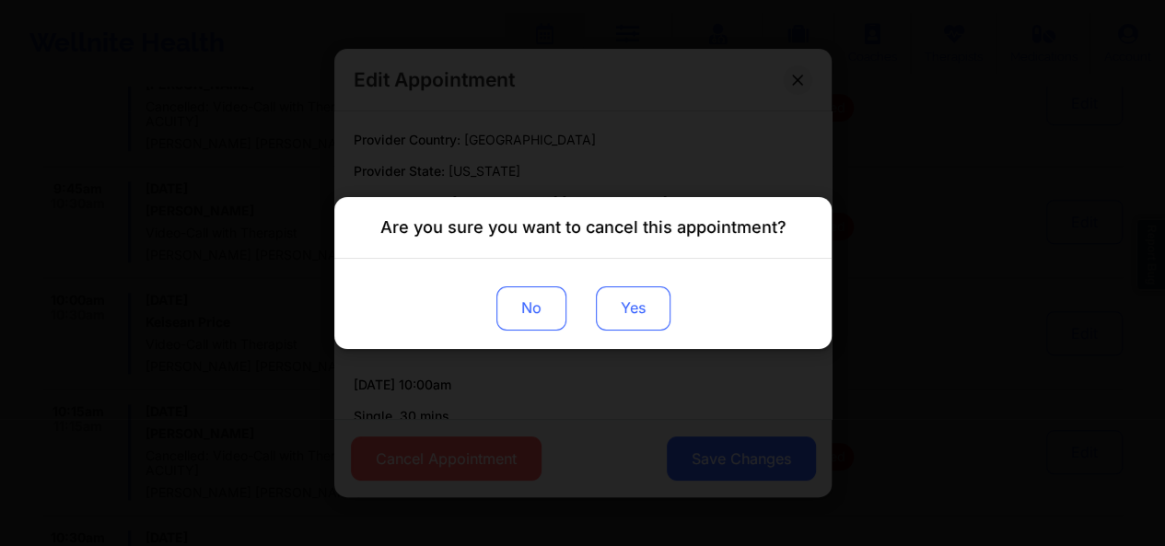
click at [613, 297] on button "Yes" at bounding box center [632, 308] width 75 height 44
